Goal: Book appointment/travel/reservation

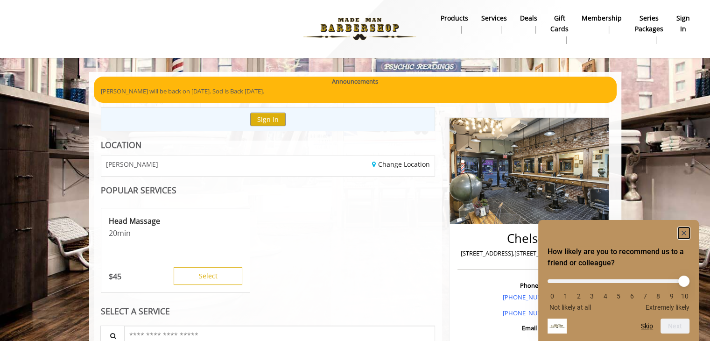
click at [685, 233] on icon "Hide survey" at bounding box center [683, 233] width 5 height 5
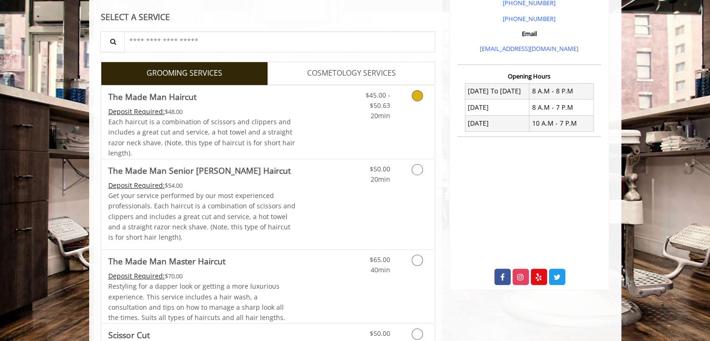
scroll to position [420, 0]
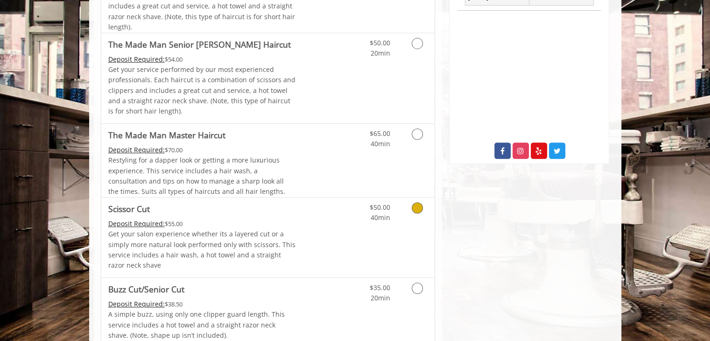
click at [380, 254] on div "$50.00 40min" at bounding box center [393, 237] width 84 height 80
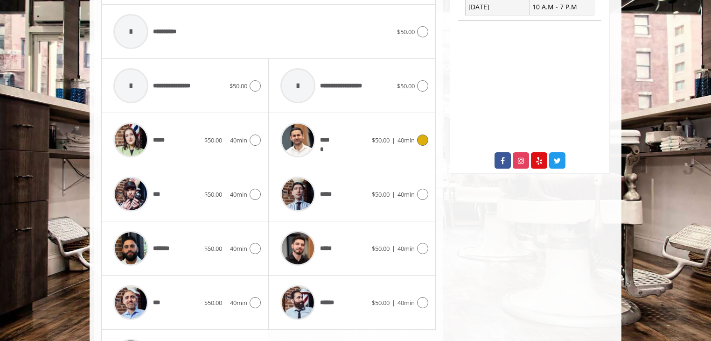
scroll to position [484, 0]
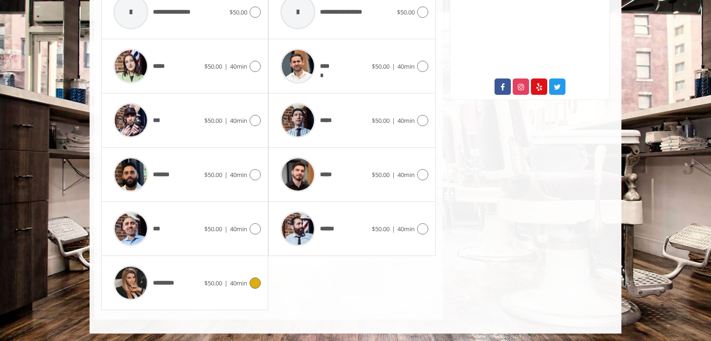
click at [193, 301] on div "*********" at bounding box center [157, 282] width 96 height 44
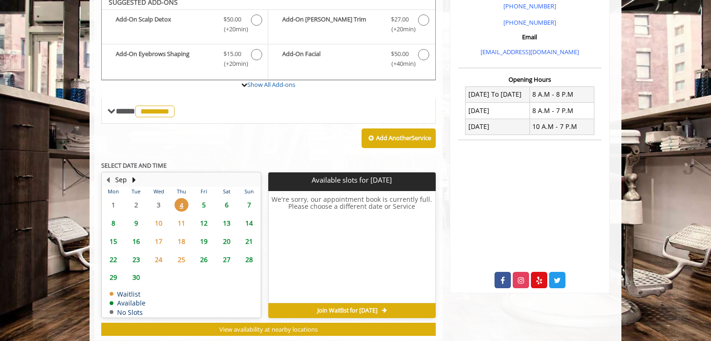
scroll to position [284, 0]
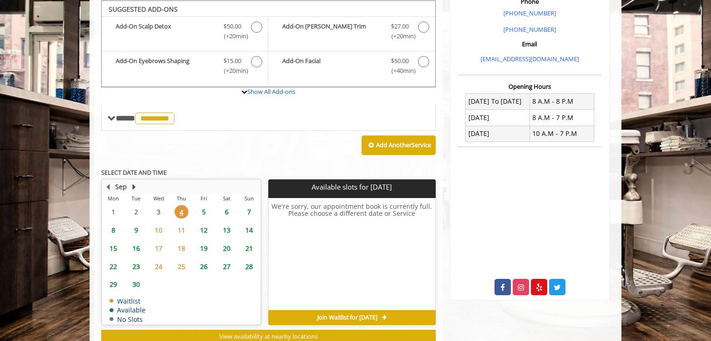
click at [130, 186] on button "Next Month" at bounding box center [133, 187] width 7 height 10
click at [108, 187] on button "Previous Month" at bounding box center [107, 187] width 7 height 10
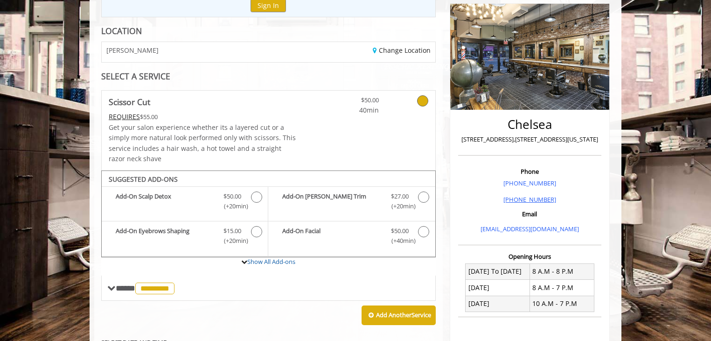
scroll to position [0, 0]
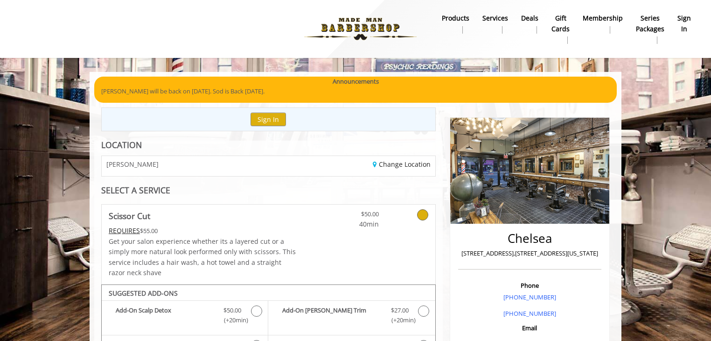
click at [609, 24] on link "Membership" at bounding box center [602, 24] width 53 height 24
